Goal: Navigation & Orientation: Find specific page/section

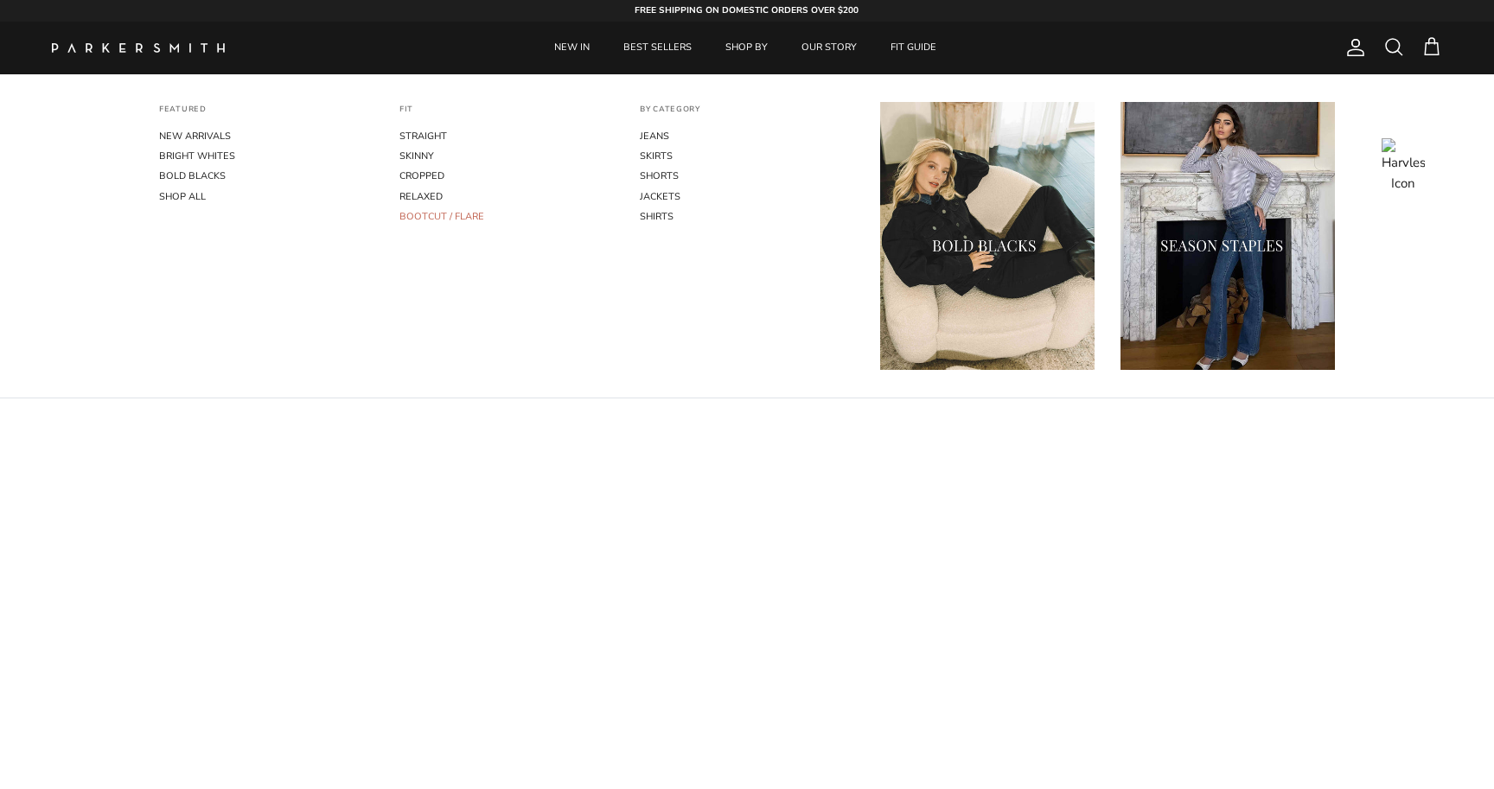
click at [442, 217] on link "BOOTCUT / FLARE" at bounding box center [506, 217] width 214 height 20
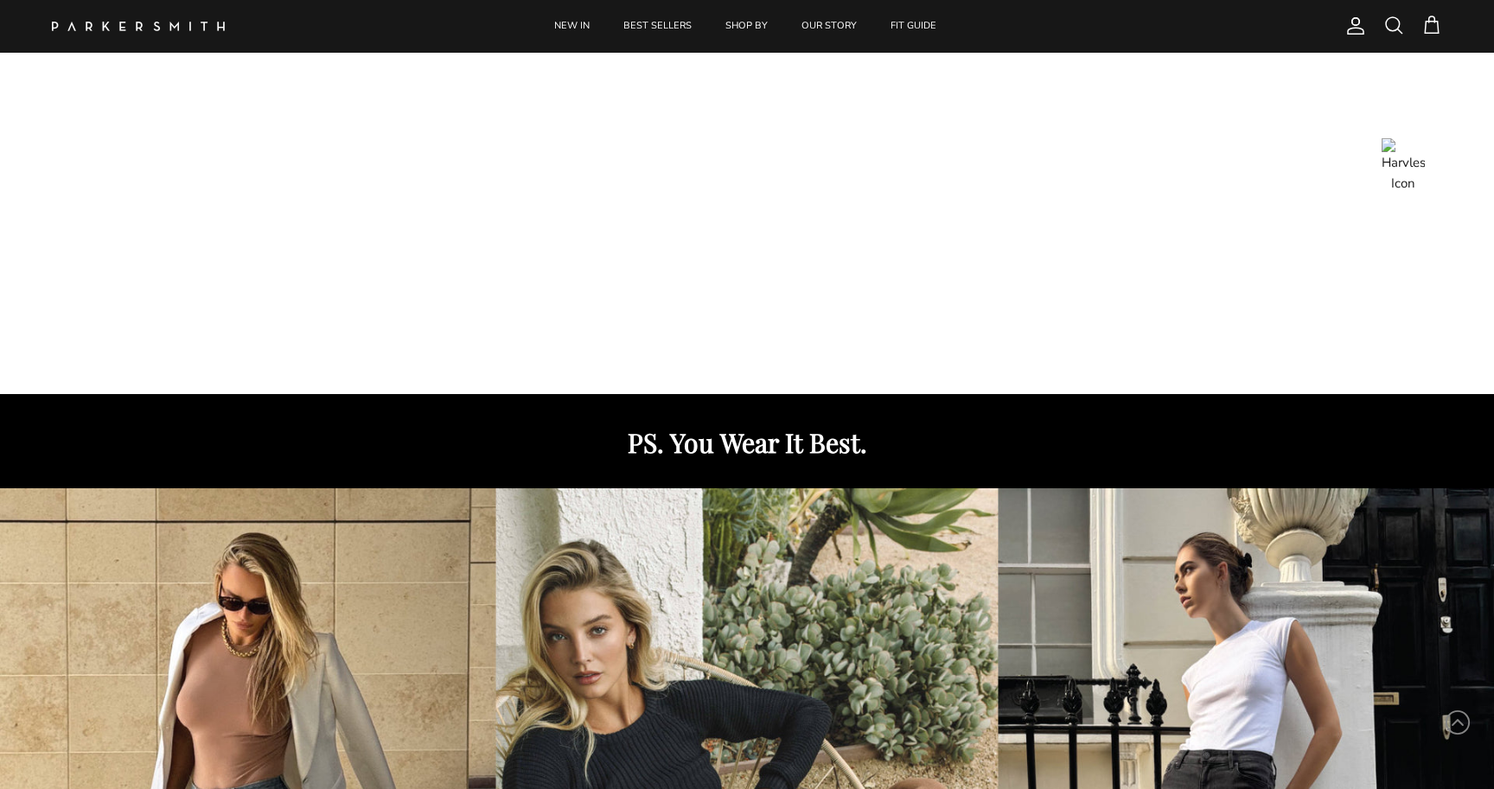
scroll to position [459, 0]
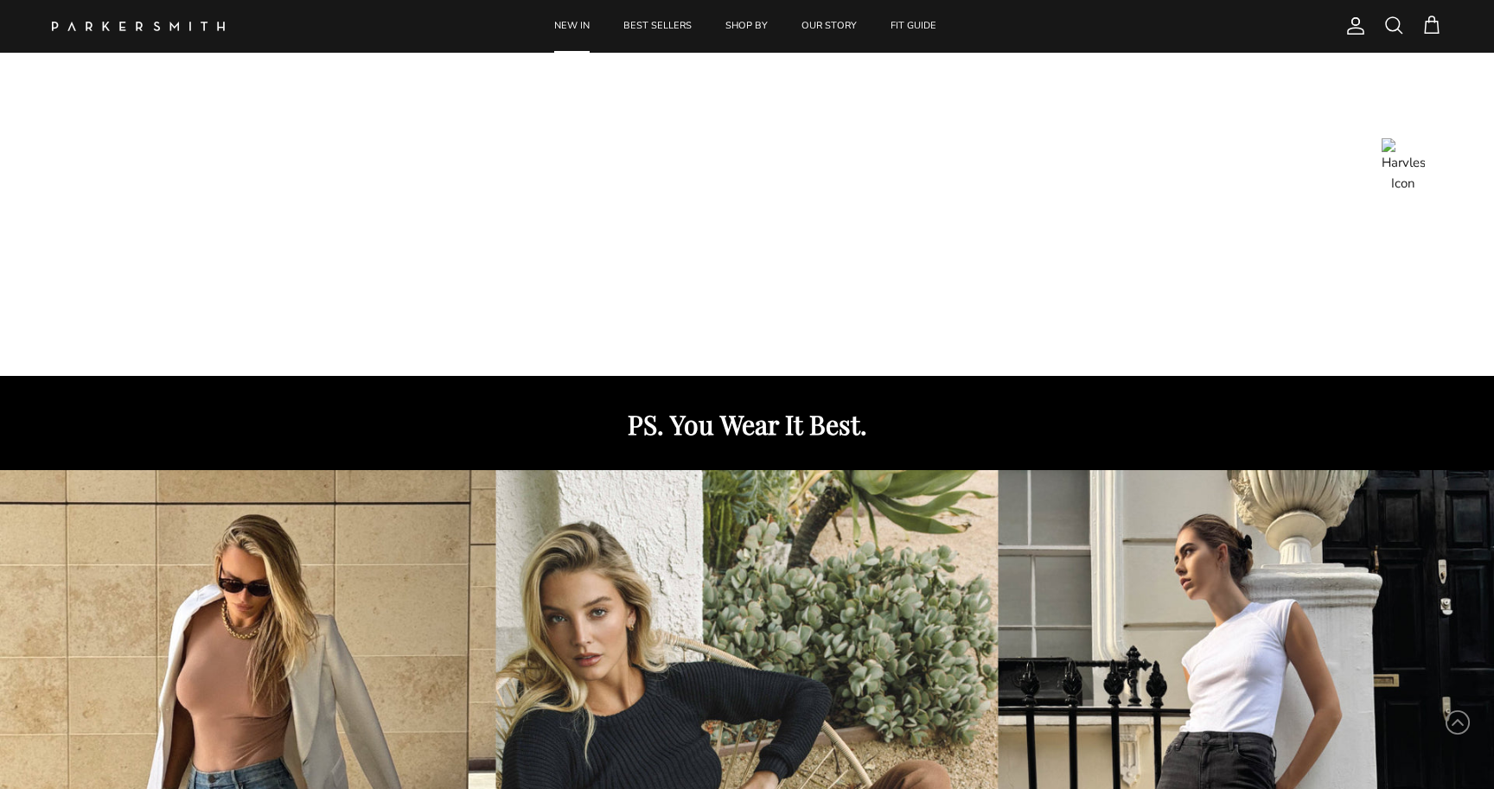
click at [579, 13] on link "NEW IN" at bounding box center [572, 26] width 67 height 53
